Goal: Check status: Check status

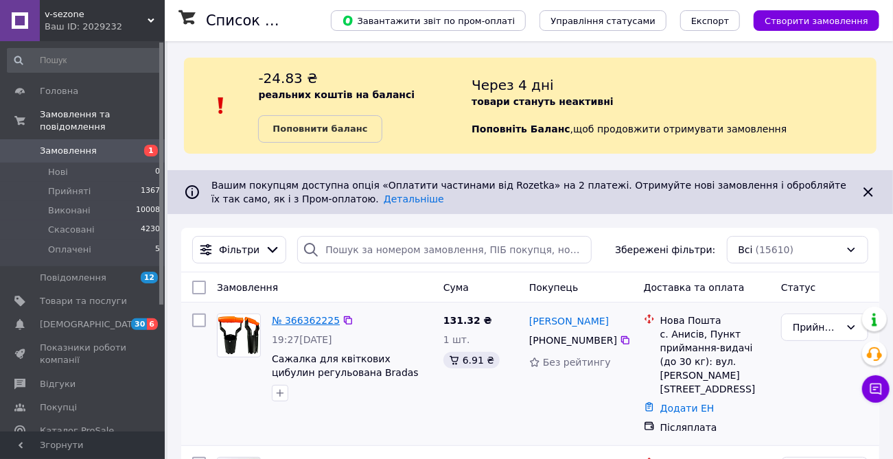
click at [318, 320] on link "№ 366362225" at bounding box center [306, 320] width 68 height 11
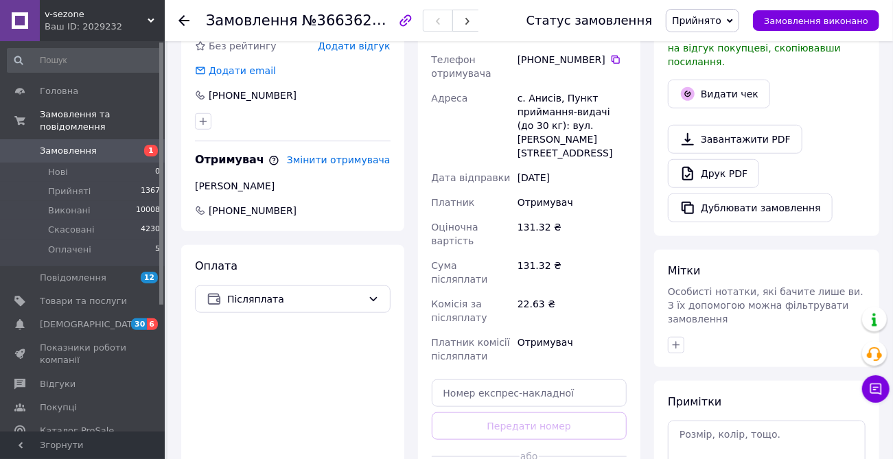
scroll to position [434, 0]
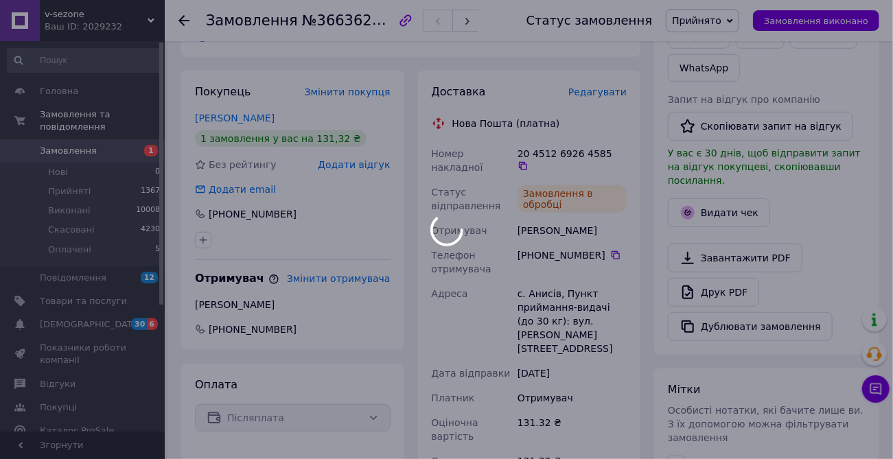
scroll to position [308, 0]
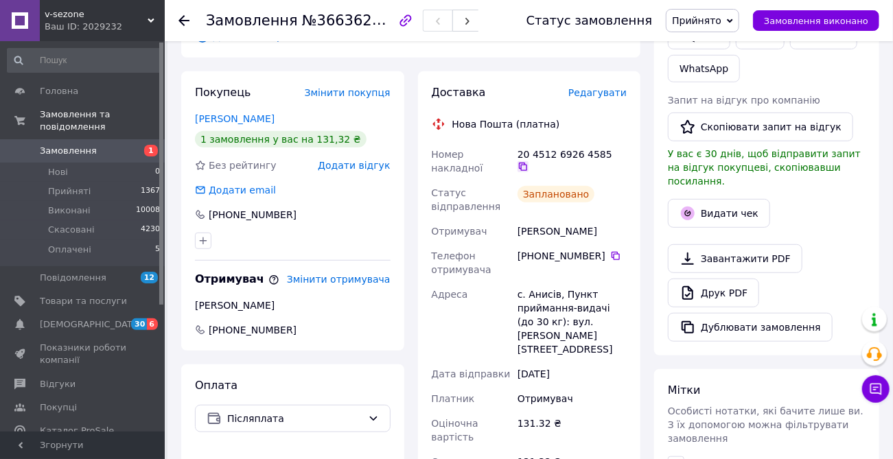
click at [528, 161] on icon at bounding box center [522, 166] width 11 height 11
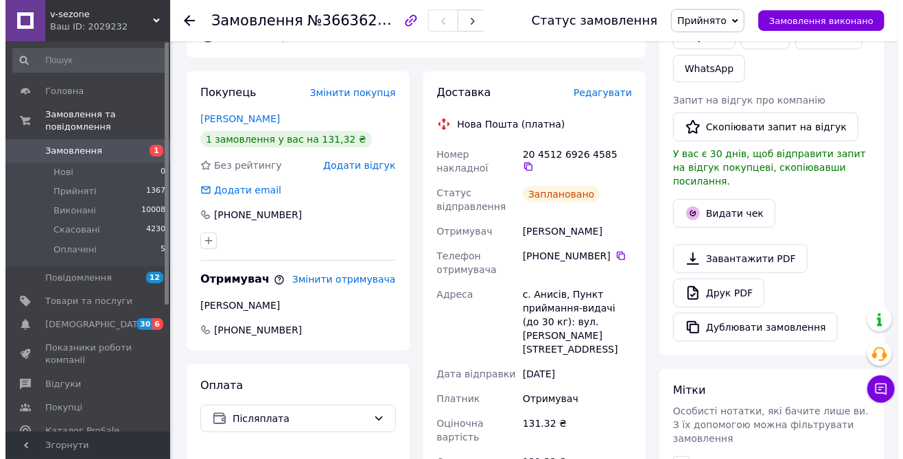
scroll to position [0, 0]
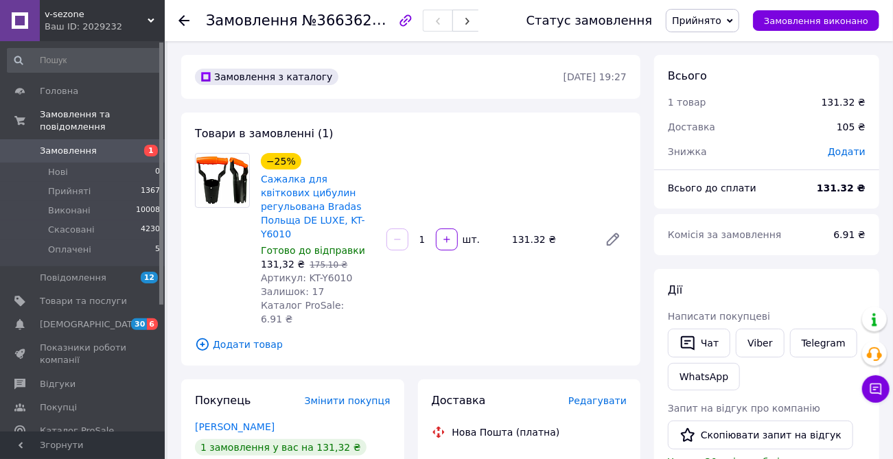
click at [104, 145] on span "Замовлення" at bounding box center [83, 151] width 87 height 12
